Goal: Transaction & Acquisition: Purchase product/service

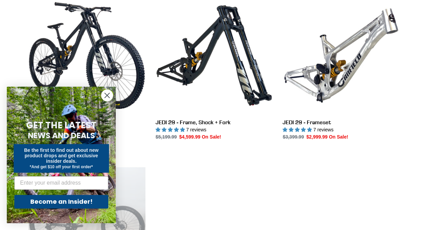
scroll to position [207, 0]
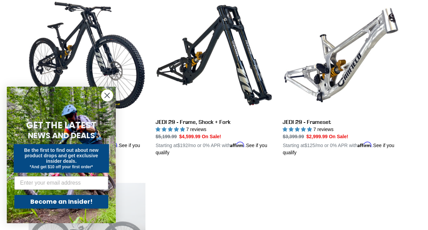
click at [108, 93] on circle "Close dialog" at bounding box center [107, 95] width 11 height 11
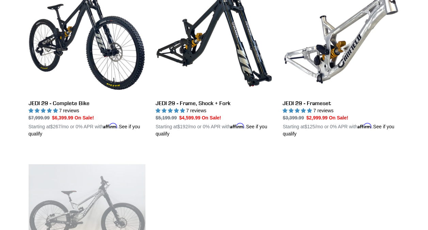
scroll to position [226, 0]
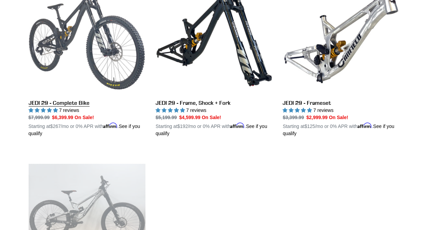
click at [73, 97] on link "JEDI 29 - Complete Bike" at bounding box center [87, 57] width 117 height 159
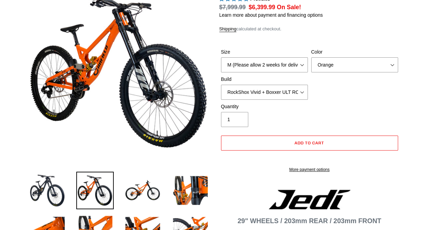
select select "highest-rating"
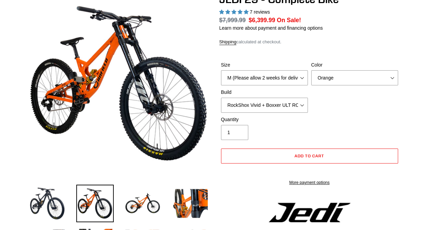
scroll to position [76, 0]
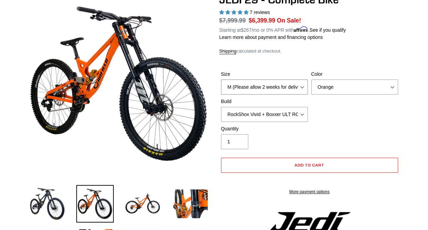
click at [292, 83] on select "M (Please allow 2 weeks for delivery) L (Please allow 2 weeks for delivery) XL …" at bounding box center [264, 86] width 87 height 15
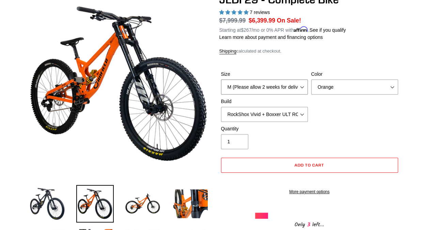
select select "L (Please allow 2 weeks for delivery)"
click at [221, 79] on select "M (Please allow 2 weeks for delivery) L (Please allow 2 weeks for delivery) XL …" at bounding box center [264, 86] width 87 height 15
click at [344, 88] on select "Orange Stealth Black Raw" at bounding box center [354, 86] width 87 height 15
select select "Raw"
click at [311, 79] on select "Orange Stealth Black Raw" at bounding box center [354, 86] width 87 height 15
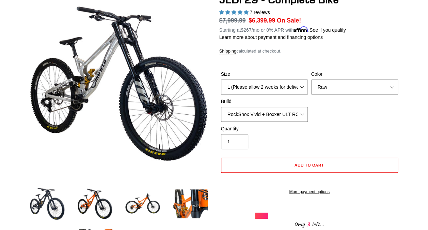
click at [251, 113] on select "RockShox Vivid + Boxxer ULT RC2 C3 200 + SRAM XO RockShox Vivid + Boxxer ULT RC…" at bounding box center [264, 114] width 87 height 15
click at [221, 107] on select "RockShox Vivid + Boxxer ULT RC2 C3 200 + SRAM XO RockShox Vivid + Boxxer ULT RC…" at bounding box center [264, 114] width 87 height 15
click at [293, 117] on select "RockShox Vivid + Boxxer ULT RC2 C3 200 + SRAM XO RockShox Vivid + Boxxer ULT RC…" at bounding box center [264, 114] width 87 height 15
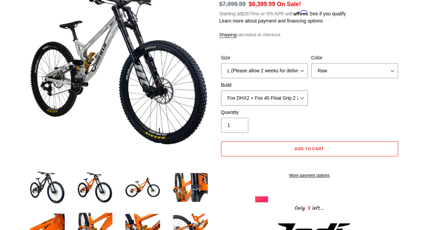
scroll to position [93, 0]
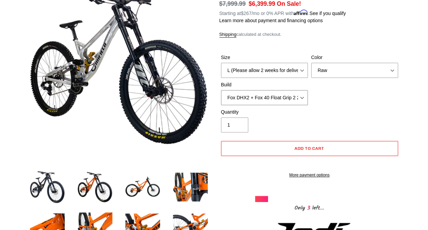
click at [280, 97] on select "RockShox Vivid + Boxxer ULT RC2 C3 200 + SRAM XO RockShox Vivid + Boxxer ULT RC…" at bounding box center [264, 97] width 87 height 15
select select "RockShox Vivid + Boxxer ULT RC2 C3 200 + Shimano"
click at [221, 90] on select "RockShox Vivid + Boxxer ULT RC2 C3 200 + SRAM XO RockShox Vivid + Boxxer ULT RC…" at bounding box center [264, 97] width 87 height 15
click at [311, 120] on div "Quantity 1" at bounding box center [309, 121] width 181 height 27
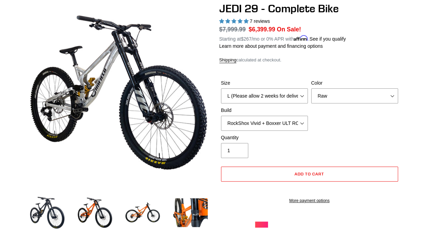
scroll to position [67, 0]
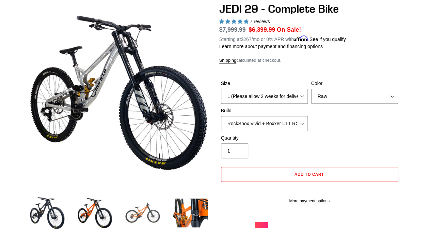
click at [139, 209] on img at bounding box center [142, 212] width 37 height 37
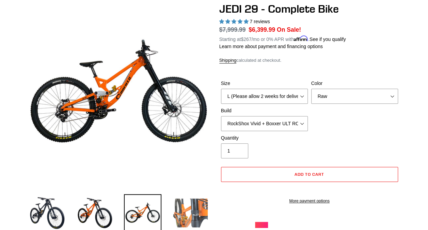
click at [186, 210] on img at bounding box center [190, 212] width 37 height 37
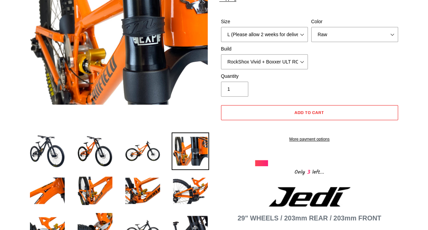
scroll to position [130, 0]
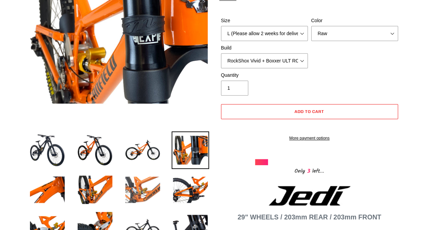
click at [151, 201] on img at bounding box center [142, 189] width 37 height 37
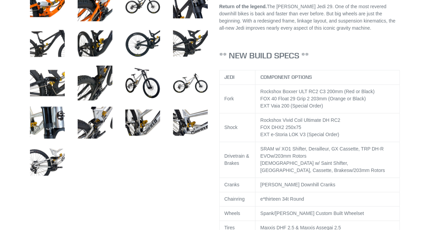
scroll to position [0, 0]
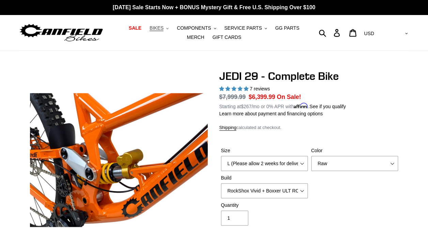
click at [155, 25] on button "BIKES .cls-1{fill:#231f20}" at bounding box center [159, 28] width 26 height 9
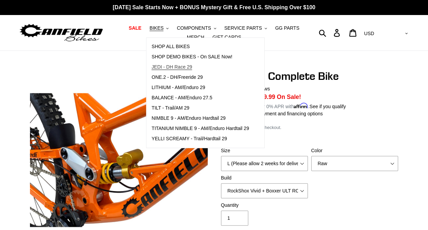
click at [166, 70] on link "JEDI - DH Race 29" at bounding box center [201, 67] width 108 height 10
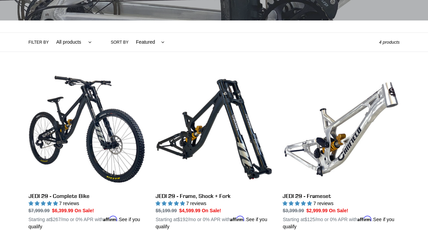
scroll to position [159, 0]
